Goal: Information Seeking & Learning: Learn about a topic

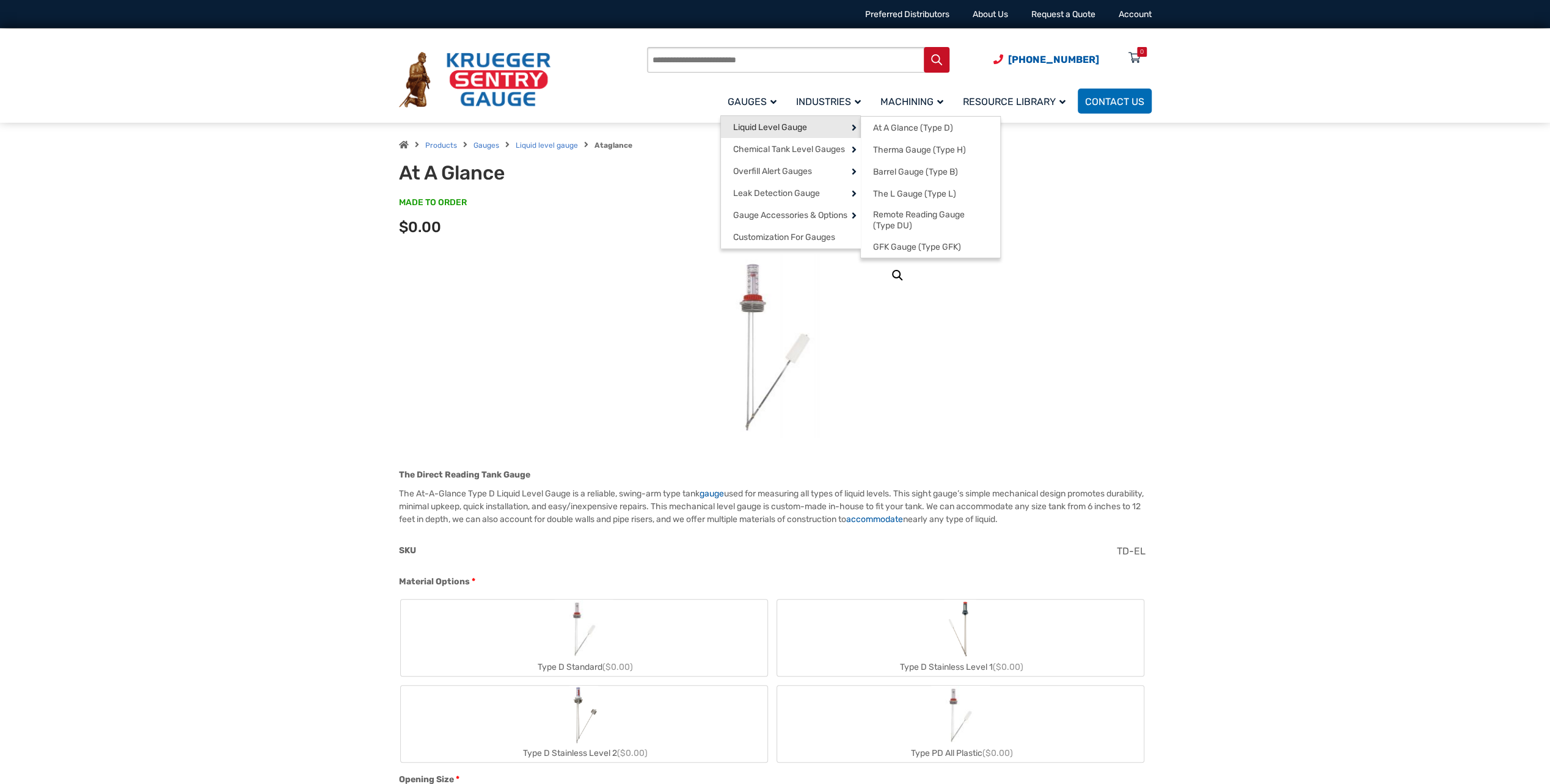
click at [822, 124] on link "Liquid Level Gauge" at bounding box center [791, 126] width 139 height 22
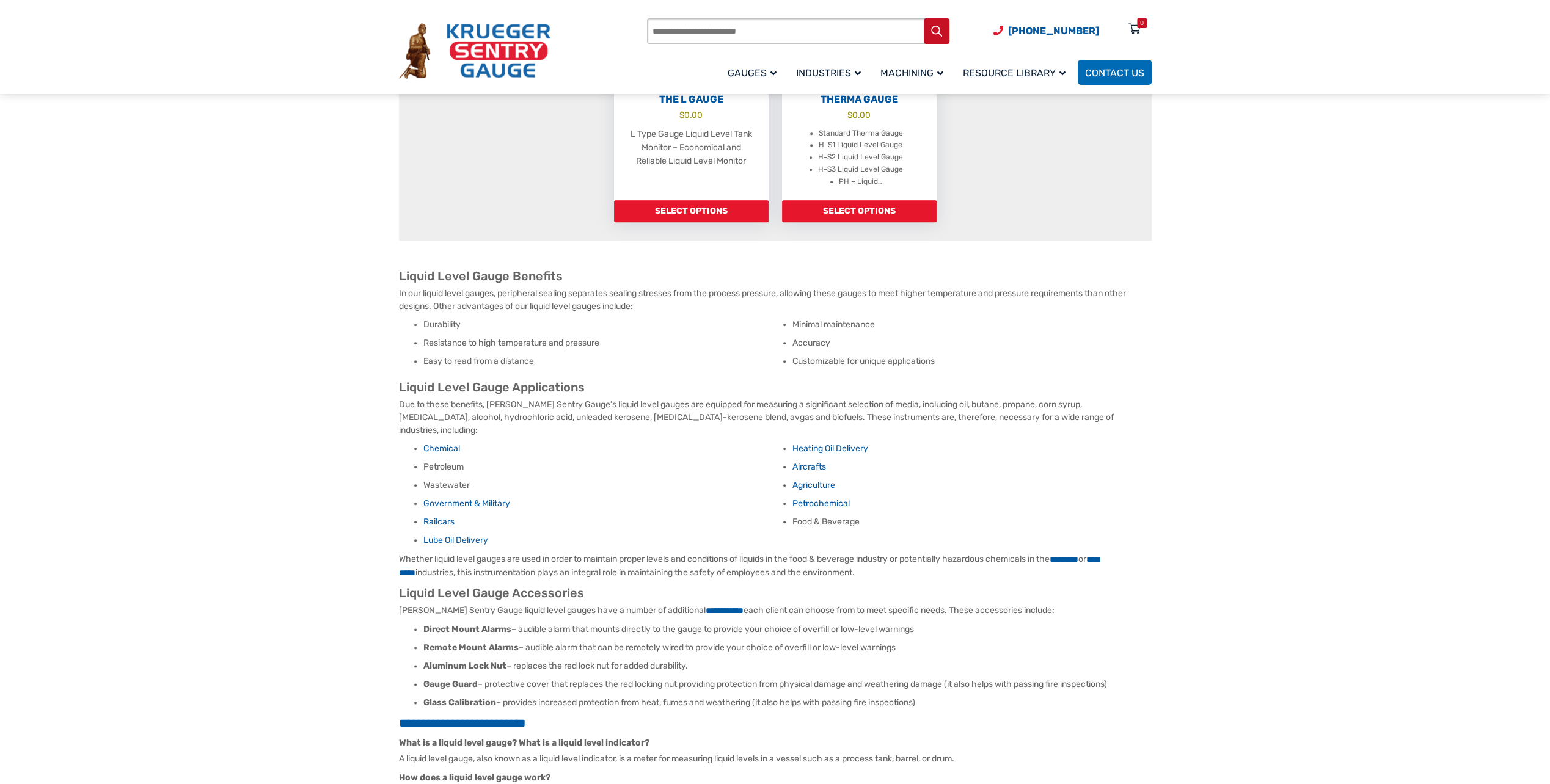
scroll to position [1160, 0]
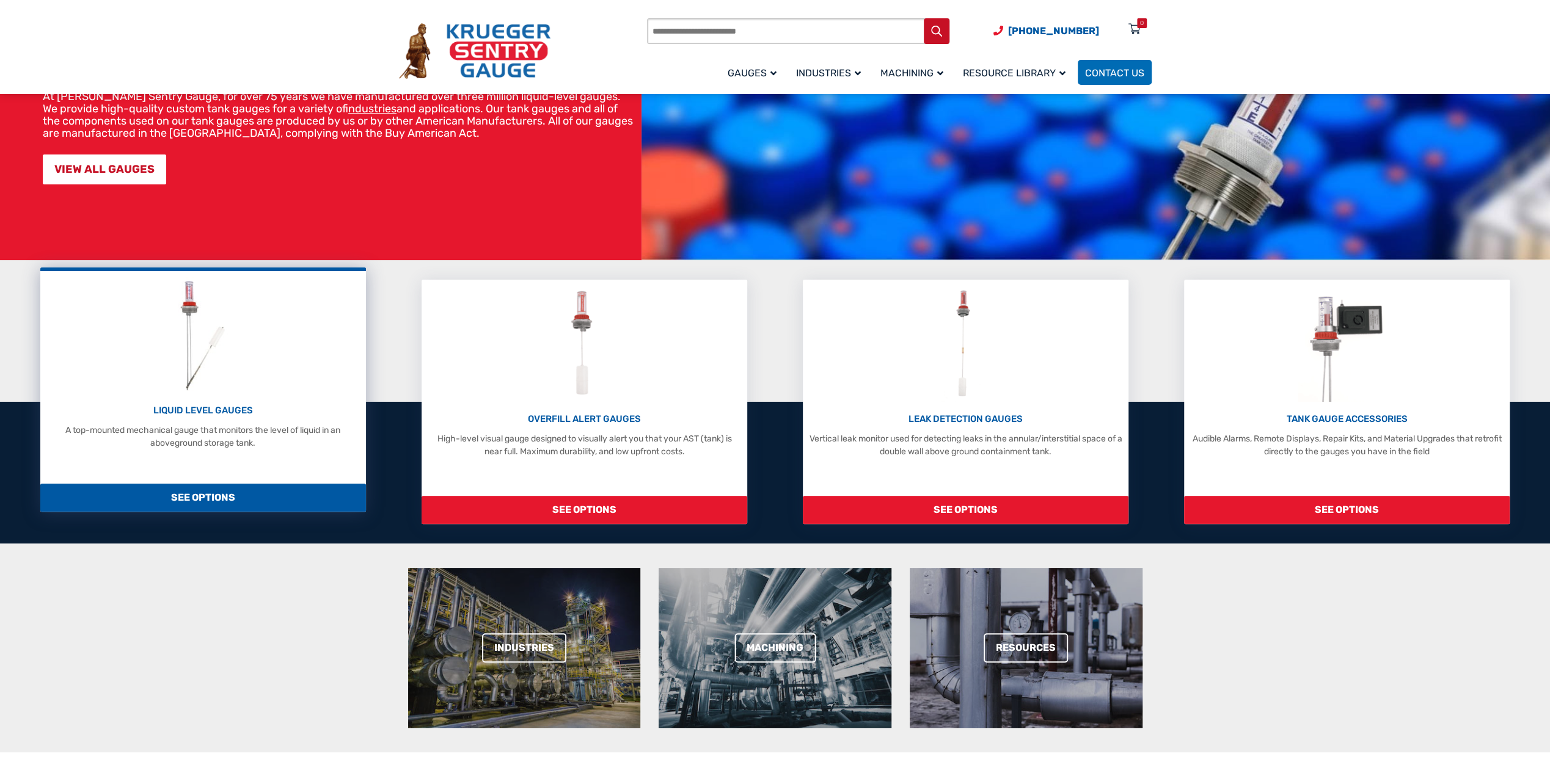
scroll to position [122, 0]
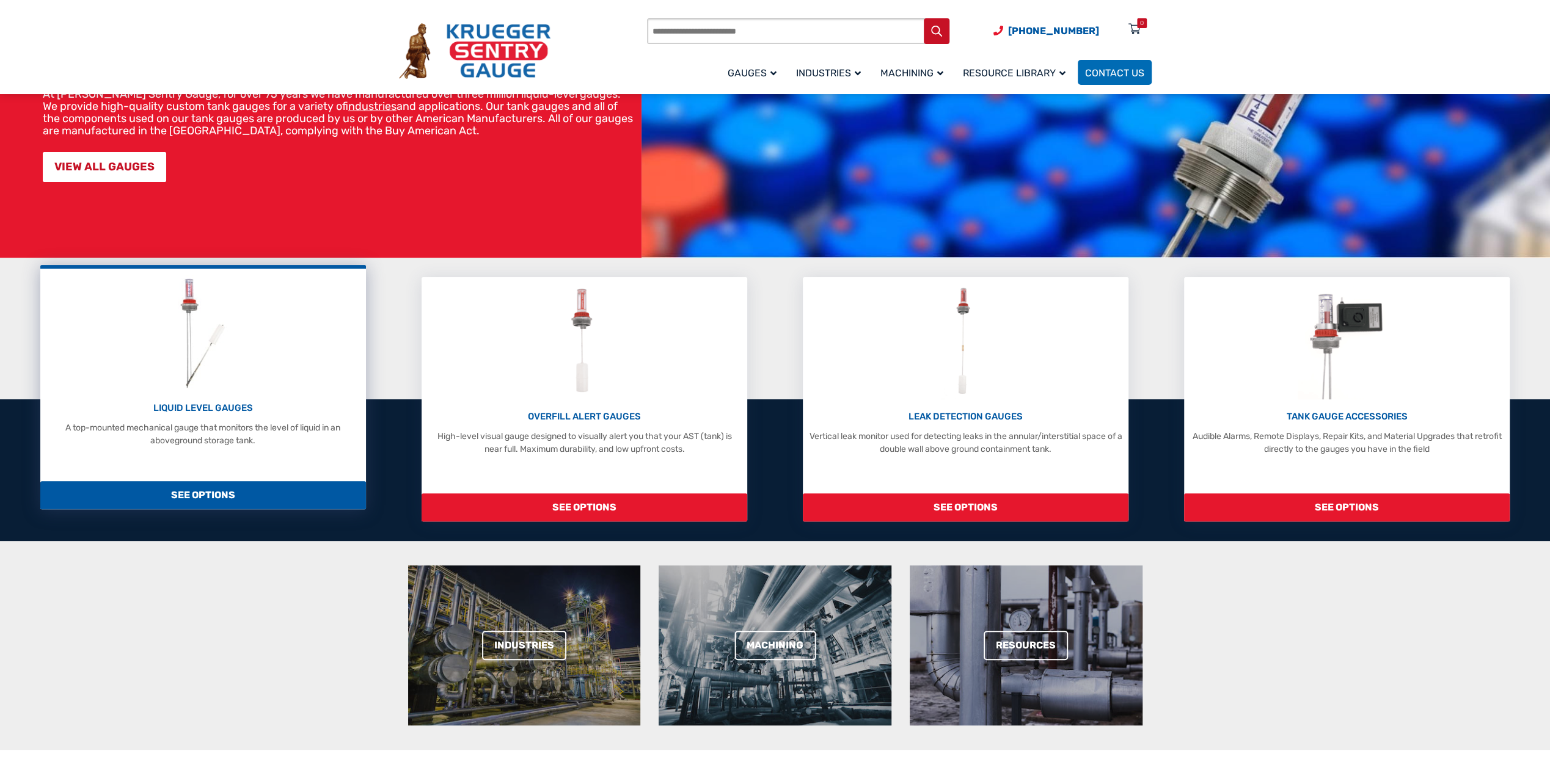
click at [302, 396] on div "LIQUID LEVEL GAUGES A top-mounted mechanical gauge that monitors the level of l…" at bounding box center [203, 361] width 313 height 172
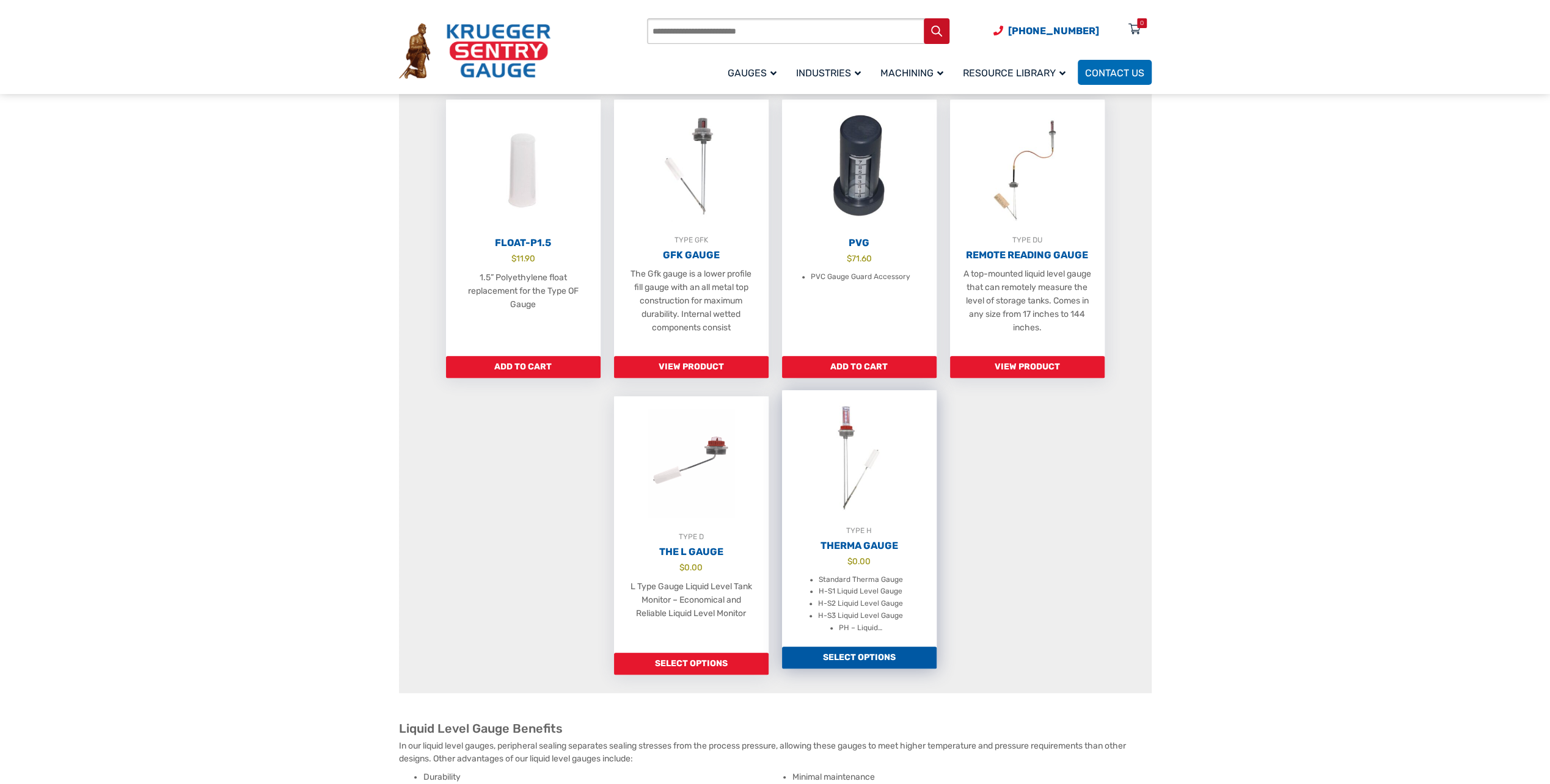
scroll to position [733, 0]
